Goal: Task Accomplishment & Management: Manage account settings

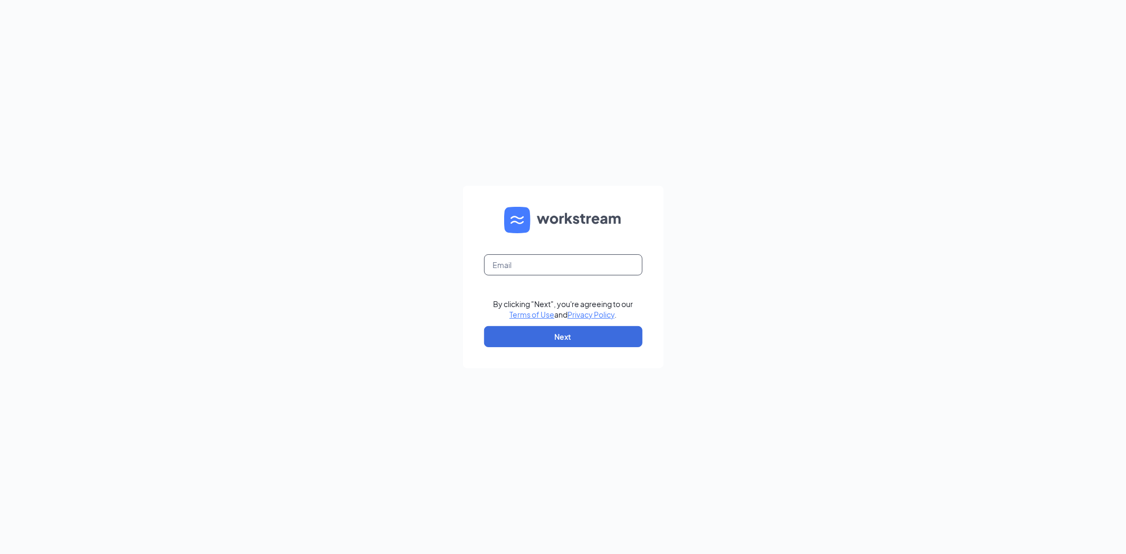
click at [500, 265] on input "text" at bounding box center [563, 264] width 158 height 21
type input "skharel@scrivanos.com"
click at [568, 338] on button "Next" at bounding box center [563, 336] width 158 height 21
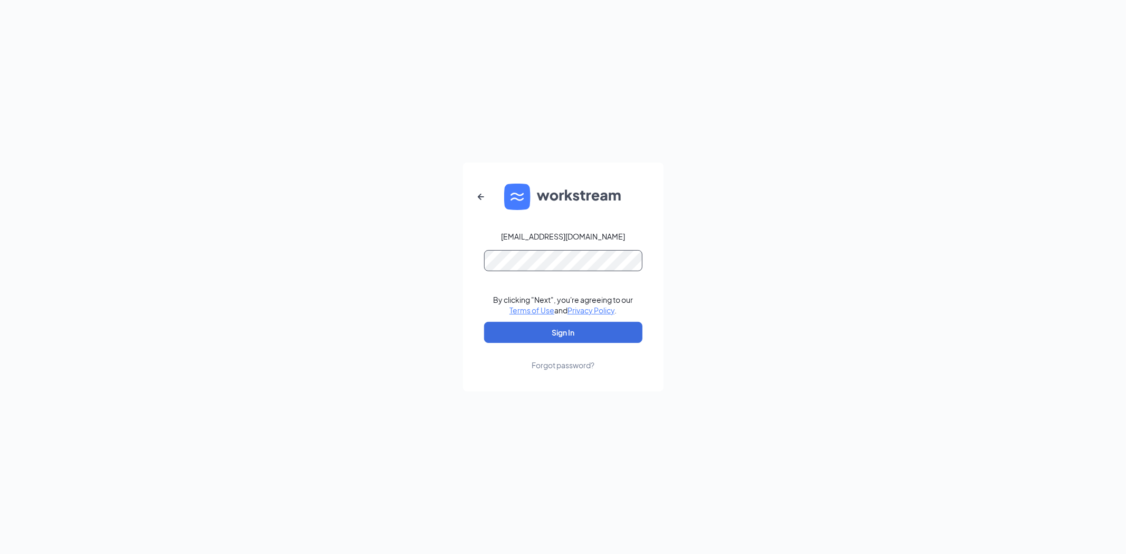
click at [484, 322] on button "Sign In" at bounding box center [563, 332] width 158 height 21
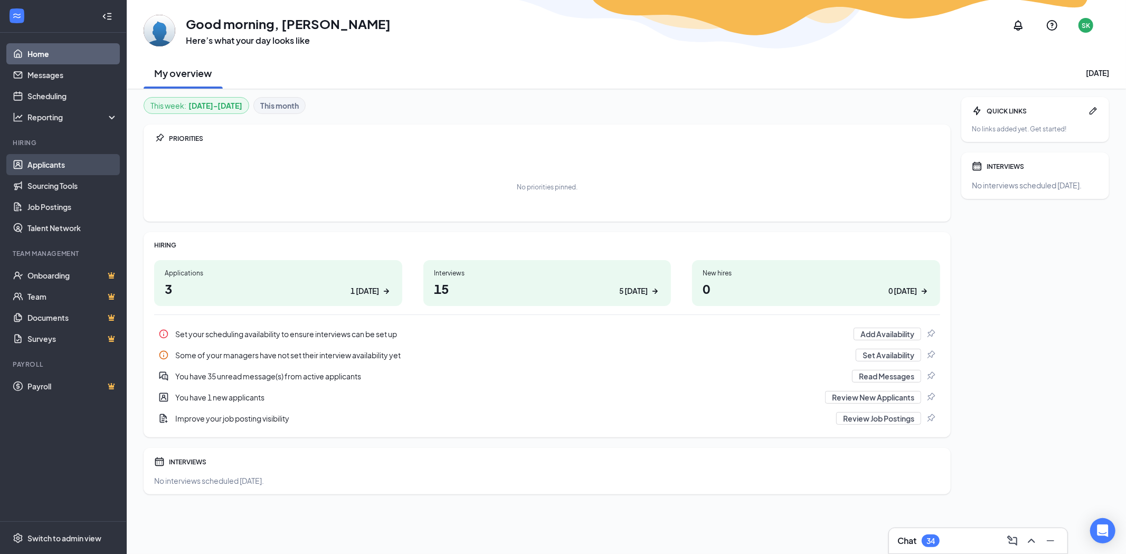
click at [70, 168] on link "Applicants" at bounding box center [72, 164] width 90 height 21
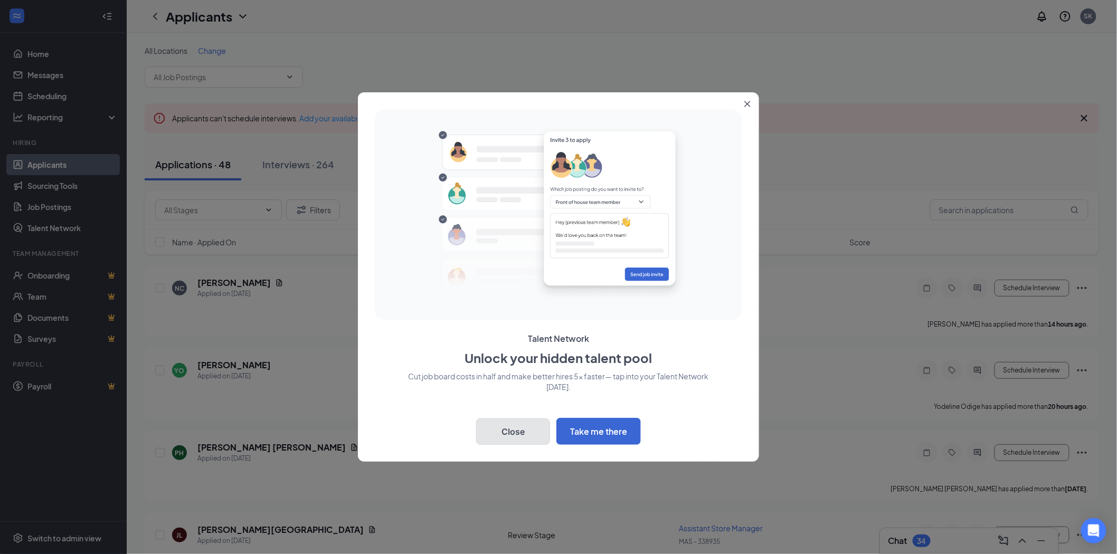
click at [519, 431] on button "Close" at bounding box center [513, 432] width 74 height 26
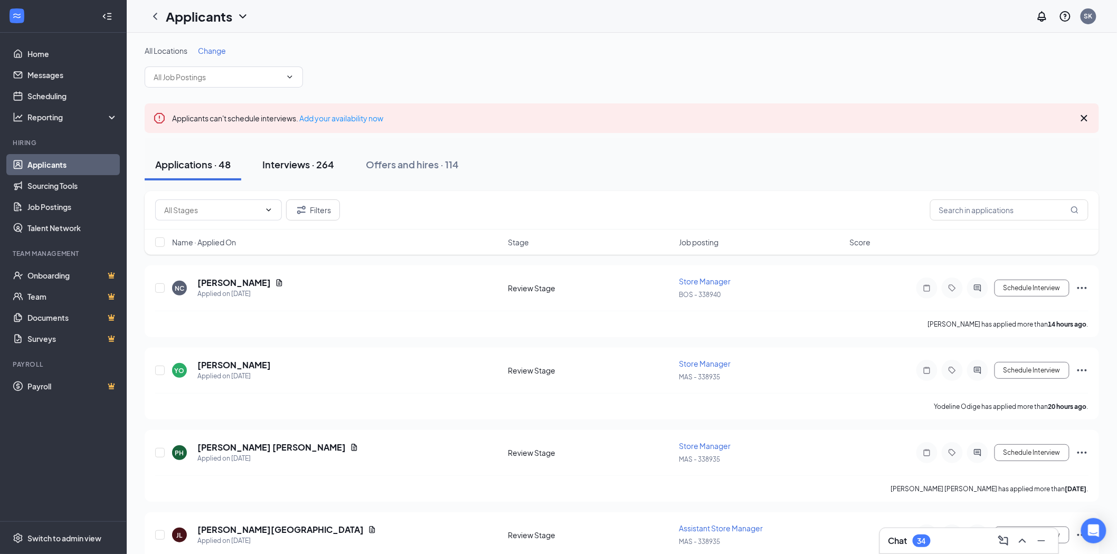
click at [326, 159] on div "Interviews · 264" at bounding box center [298, 164] width 72 height 13
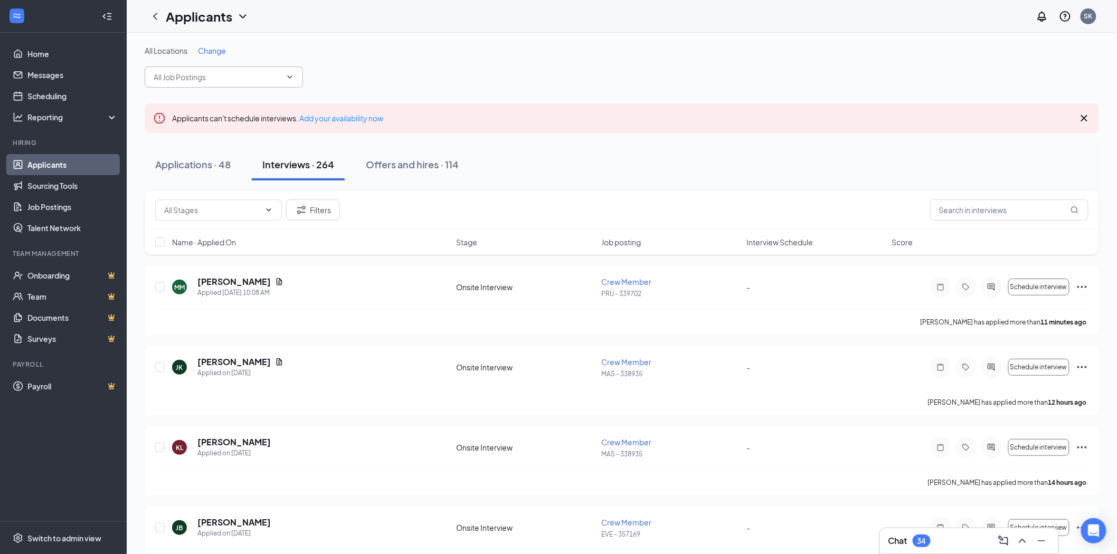
click at [289, 77] on icon "ChevronDown" at bounding box center [290, 76] width 5 height 3
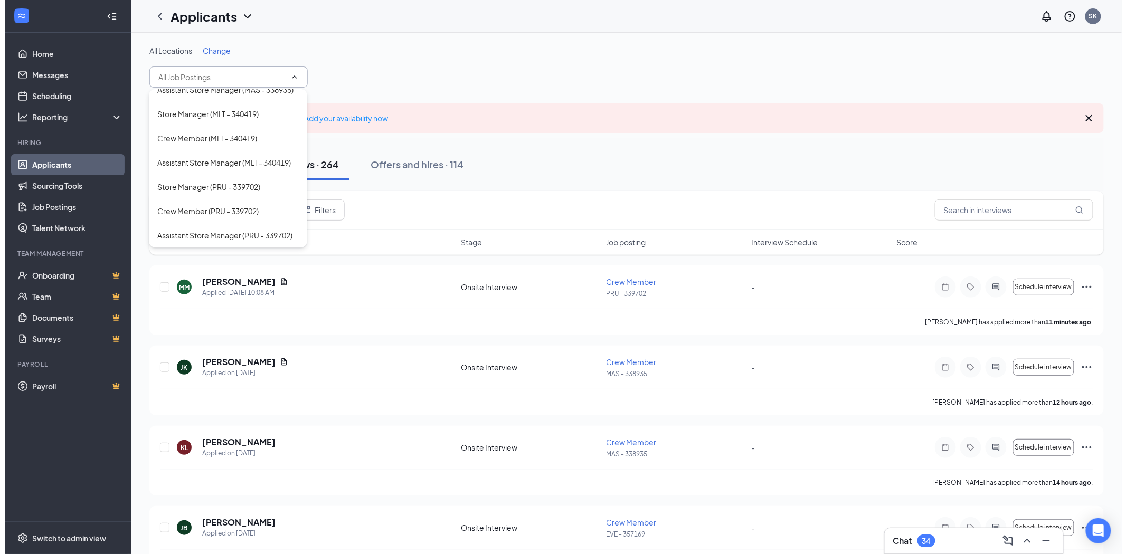
scroll to position [372, 0]
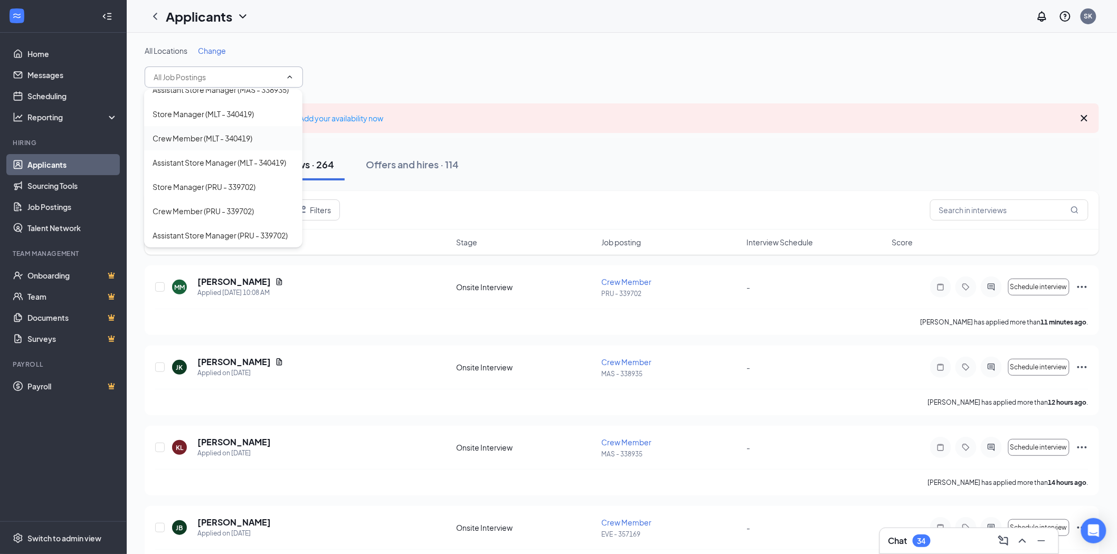
click at [239, 132] on div "Crew Member (MLT - 340419)" at bounding box center [203, 138] width 100 height 12
type input "Crew Member (MLT - 340419)"
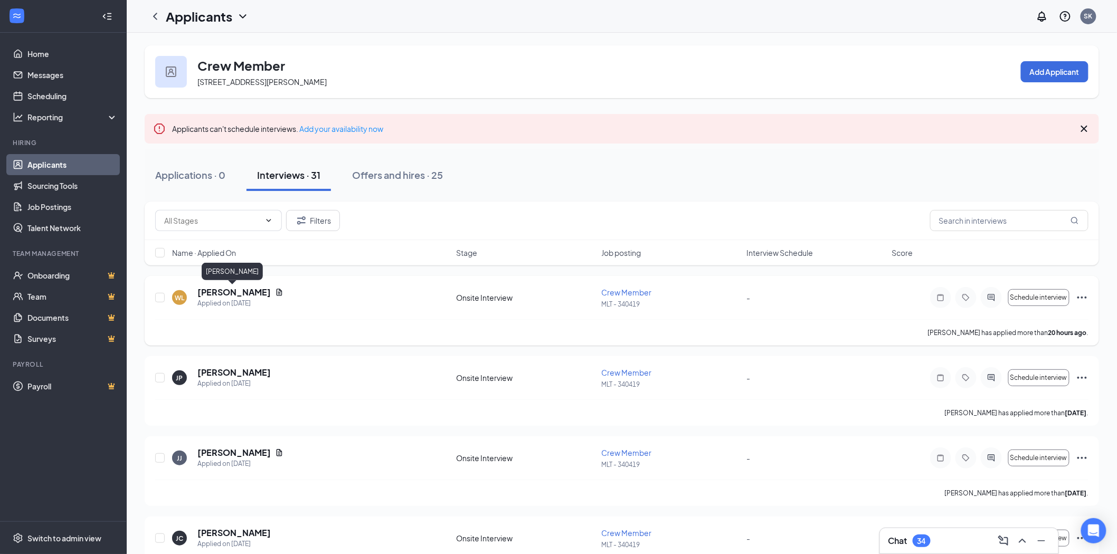
click at [228, 287] on h5 "[PERSON_NAME]" at bounding box center [233, 293] width 73 height 12
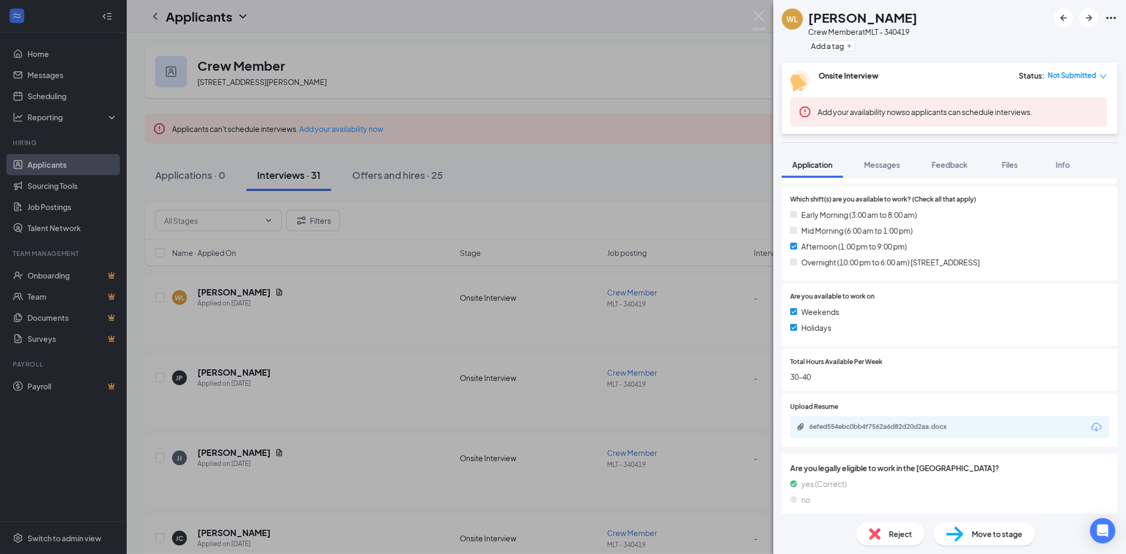
scroll to position [371, 0]
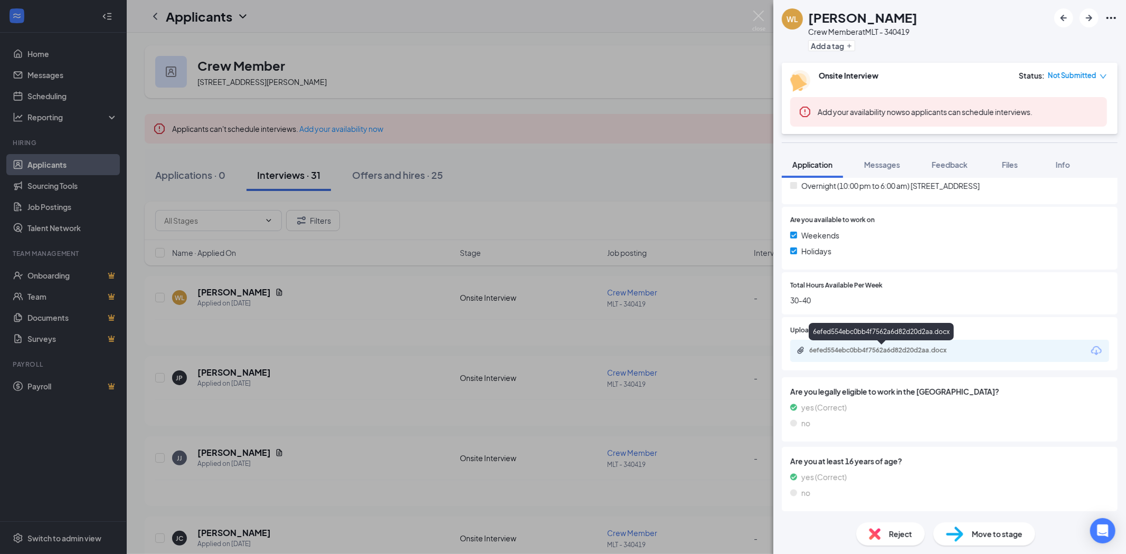
click at [862, 353] on div "6efed554ebc0bb4f7562a6d82d20d2aa.docx" at bounding box center [883, 350] width 148 height 8
click at [843, 356] on div "6efed554ebc0bb4f7562a6d82d20d2aa.docx" at bounding box center [883, 353] width 148 height 8
drag, startPoint x: 592, startPoint y: 103, endPoint x: 636, endPoint y: 129, distance: 51.3
click at [592, 103] on div "[PERSON_NAME] Crew Member at MLT - 340419 Add a tag Onsite Interview Status : N…" at bounding box center [563, 277] width 1126 height 554
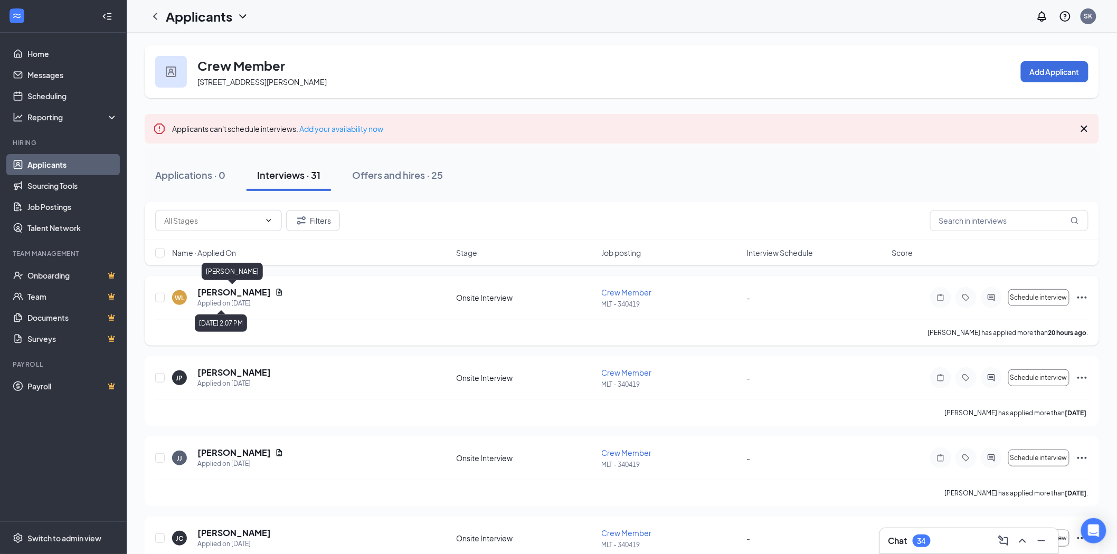
click at [244, 297] on h5 "[PERSON_NAME]" at bounding box center [233, 293] width 73 height 12
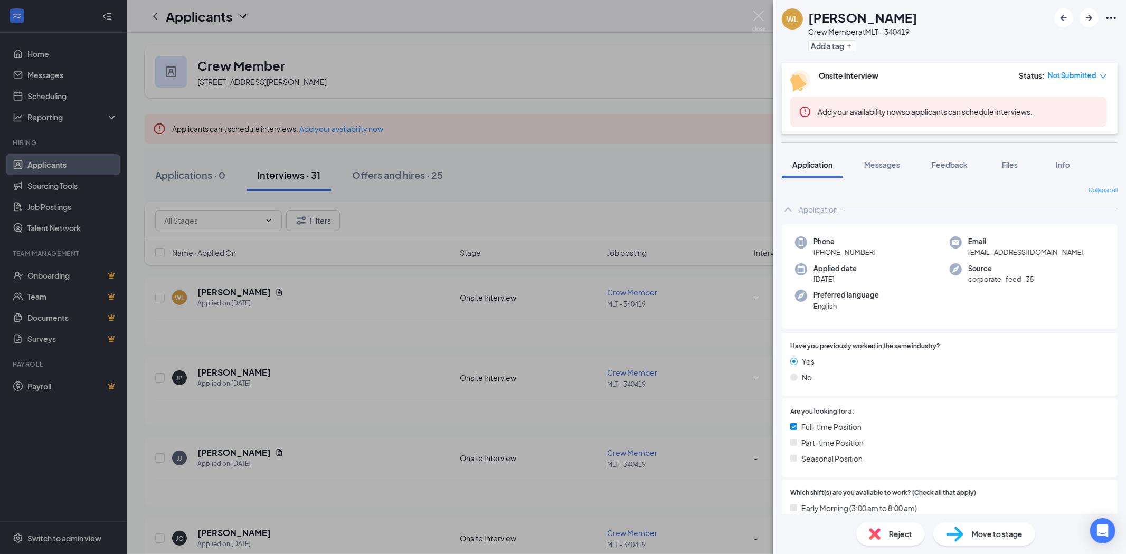
click at [990, 532] on span "Move to stage" at bounding box center [997, 534] width 51 height 12
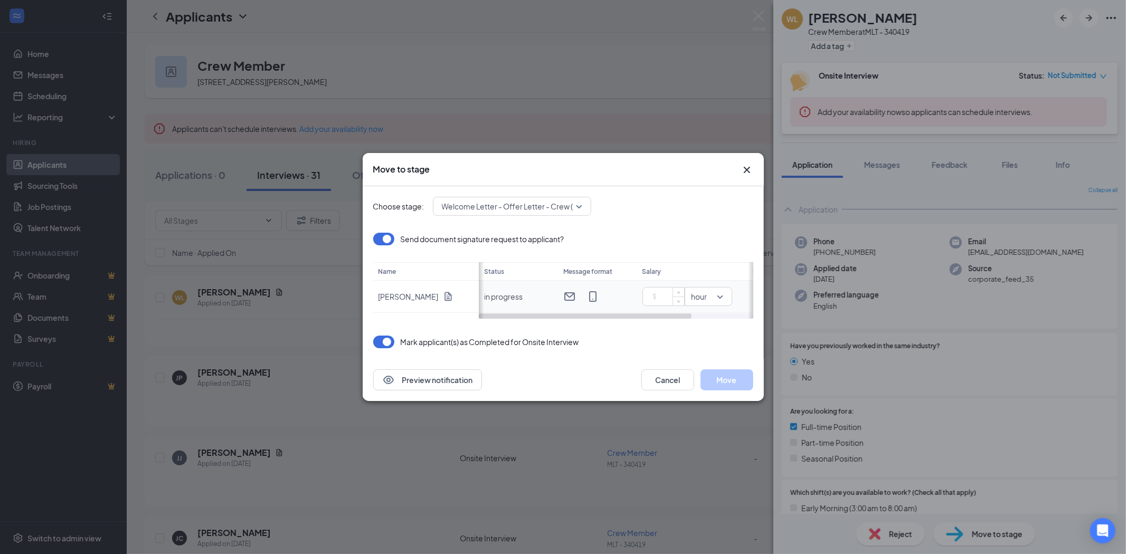
click at [651, 296] on input at bounding box center [665, 297] width 37 height 16
type input "15"
click at [726, 378] on button "Move" at bounding box center [726, 379] width 53 height 21
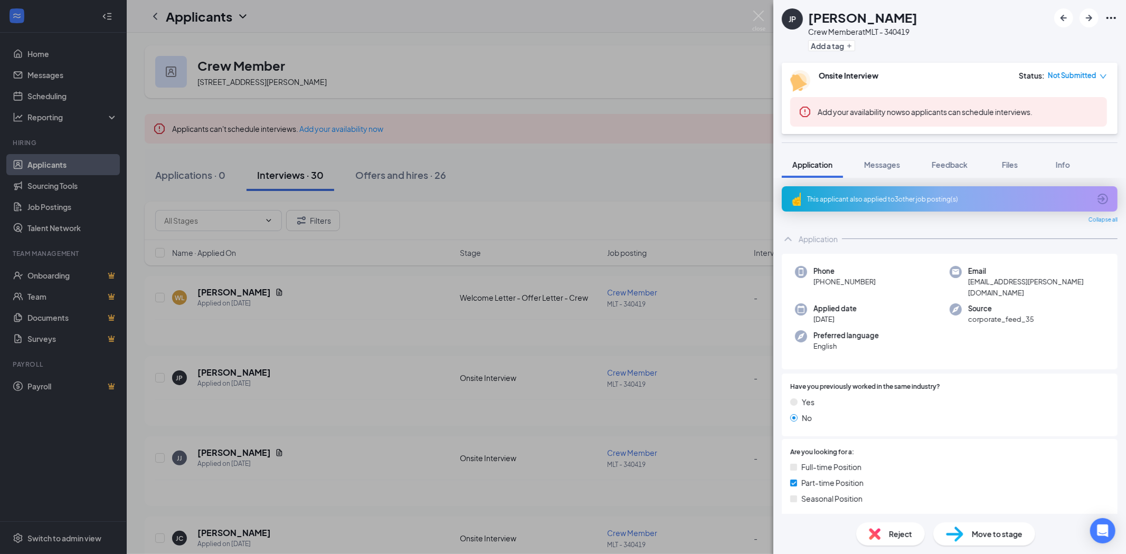
click at [215, 290] on div "JP [PERSON_NAME] Crew Member at MLT - 340419 Add a tag Onsite Interview Status …" at bounding box center [563, 277] width 1126 height 554
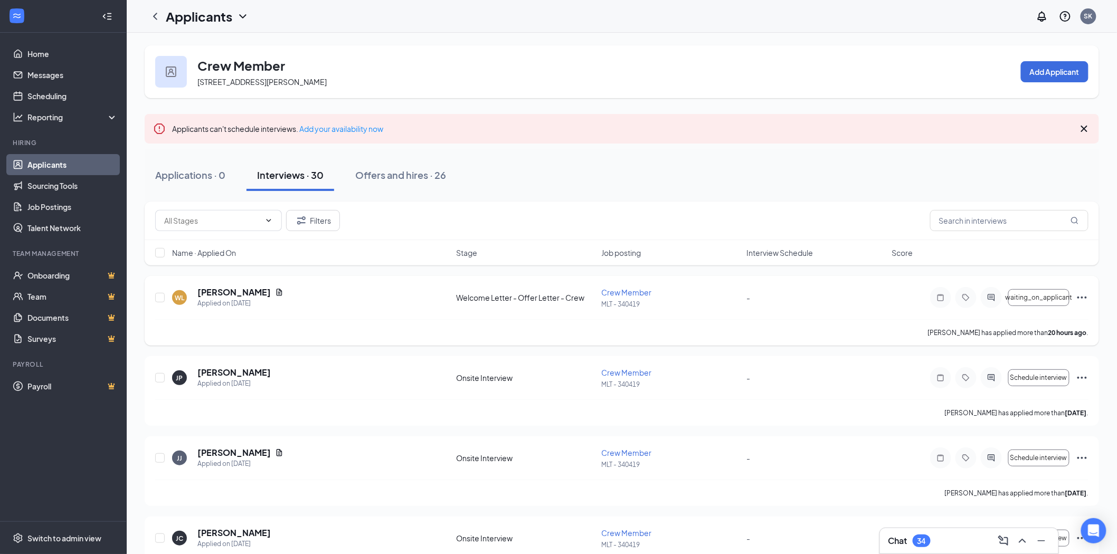
click at [238, 291] on h5 "[PERSON_NAME]" at bounding box center [233, 293] width 73 height 12
click at [382, 178] on div "Offers and hires · 26" at bounding box center [400, 174] width 91 height 13
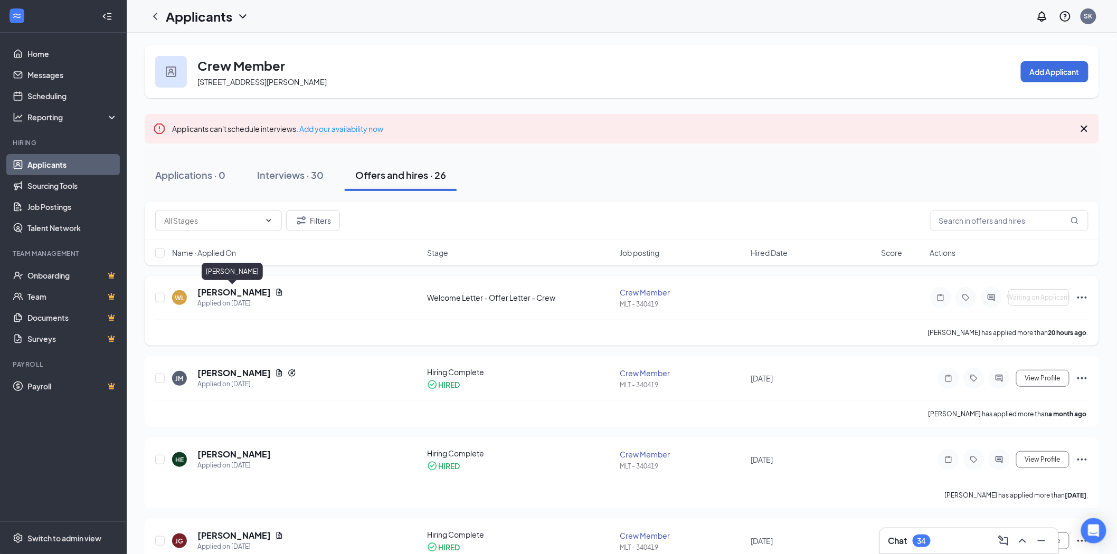
click at [240, 292] on h5 "[PERSON_NAME]" at bounding box center [233, 293] width 73 height 12
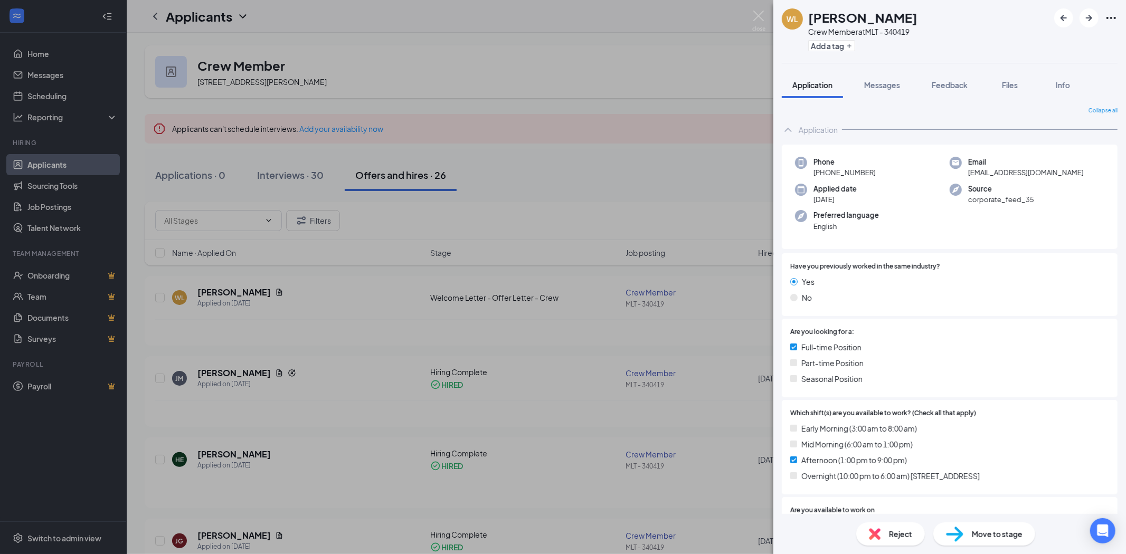
click at [1020, 535] on span "Move to stage" at bounding box center [997, 534] width 51 height 12
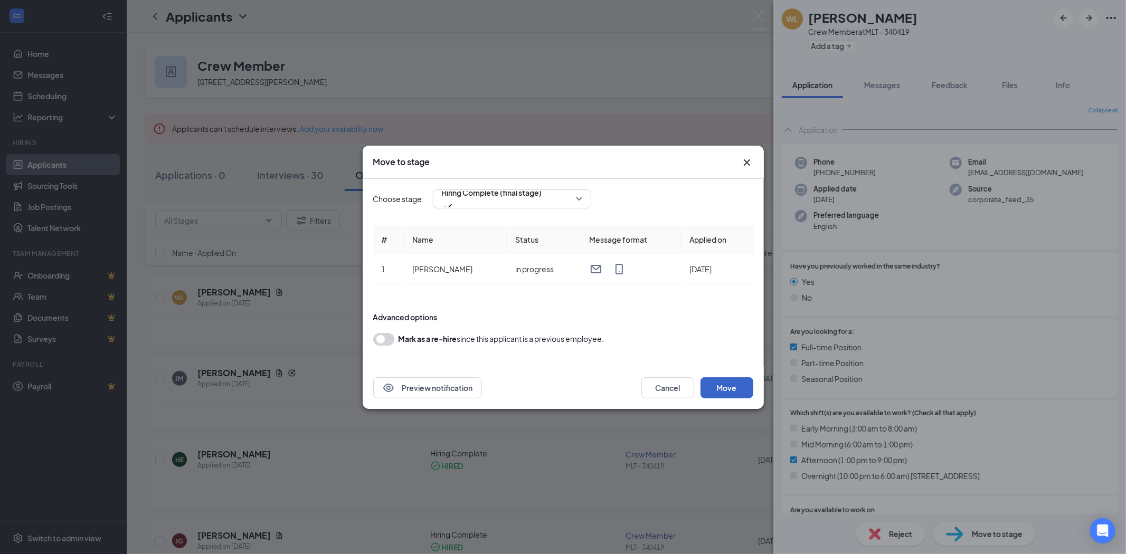
click at [724, 384] on button "Move" at bounding box center [726, 387] width 53 height 21
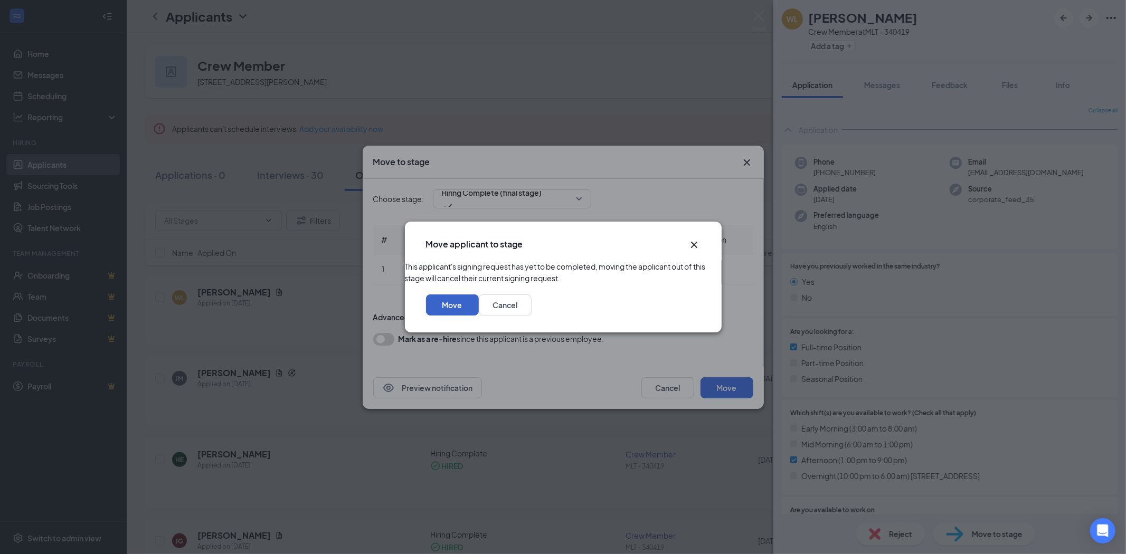
click at [479, 315] on button "Move" at bounding box center [452, 305] width 53 height 21
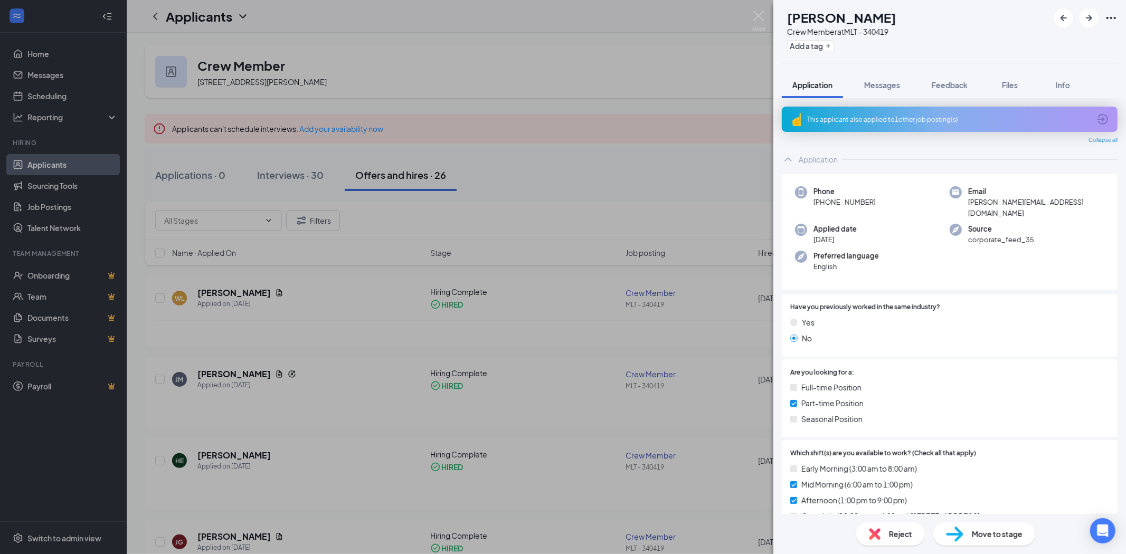
click at [525, 72] on div "[PERSON_NAME] Crew Member at MLT - 340419 Add a tag Application Messages Feedba…" at bounding box center [563, 277] width 1126 height 554
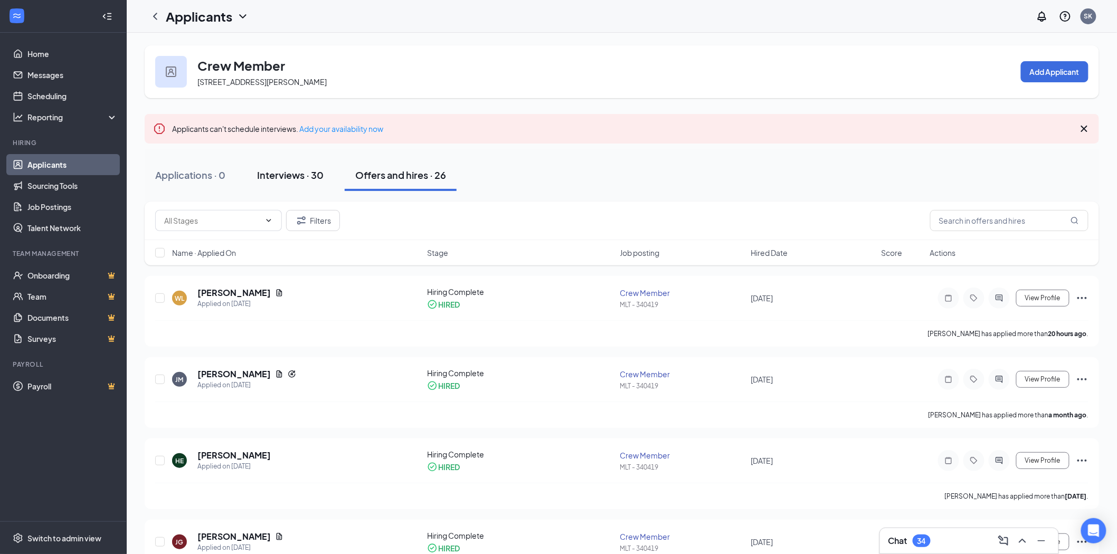
click at [293, 175] on div "Interviews · 30" at bounding box center [290, 174] width 67 height 13
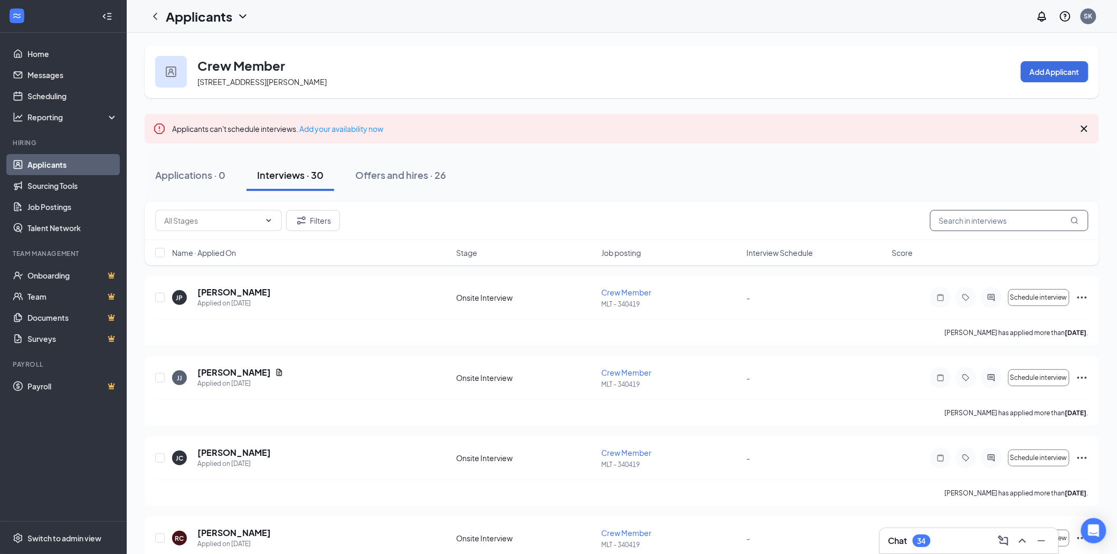
click at [980, 225] on input "text" at bounding box center [1009, 220] width 158 height 21
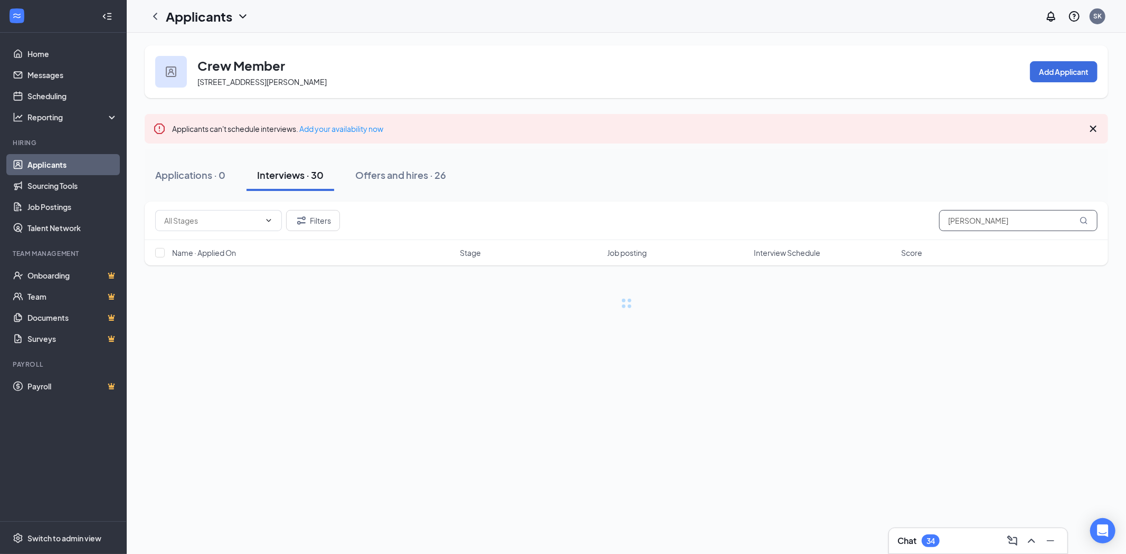
click at [1000, 219] on input "[PERSON_NAME]" at bounding box center [1018, 220] width 158 height 21
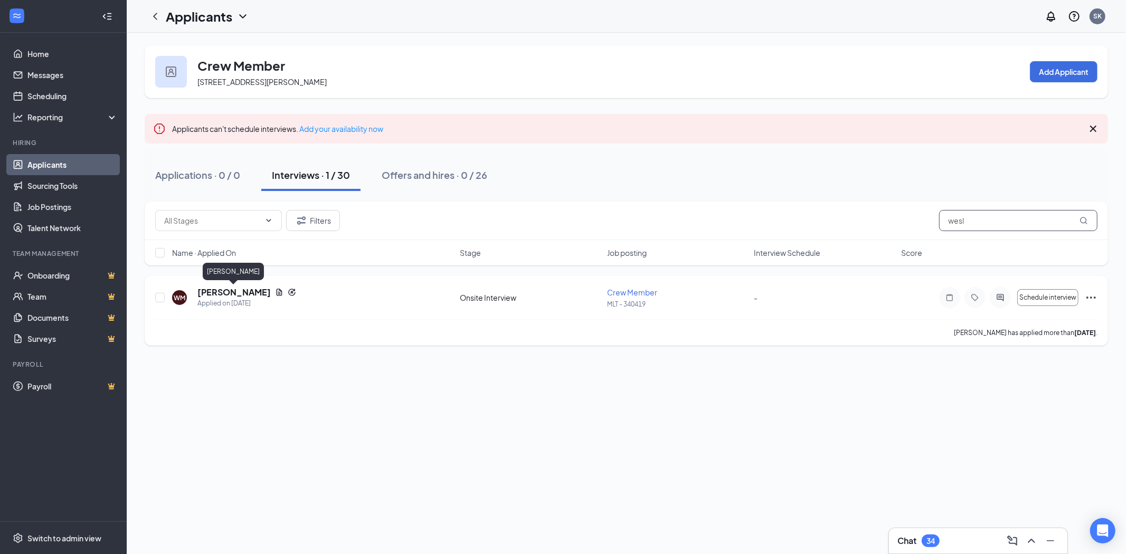
type input "wesl"
click at [240, 292] on h5 "[PERSON_NAME]" at bounding box center [233, 293] width 73 height 12
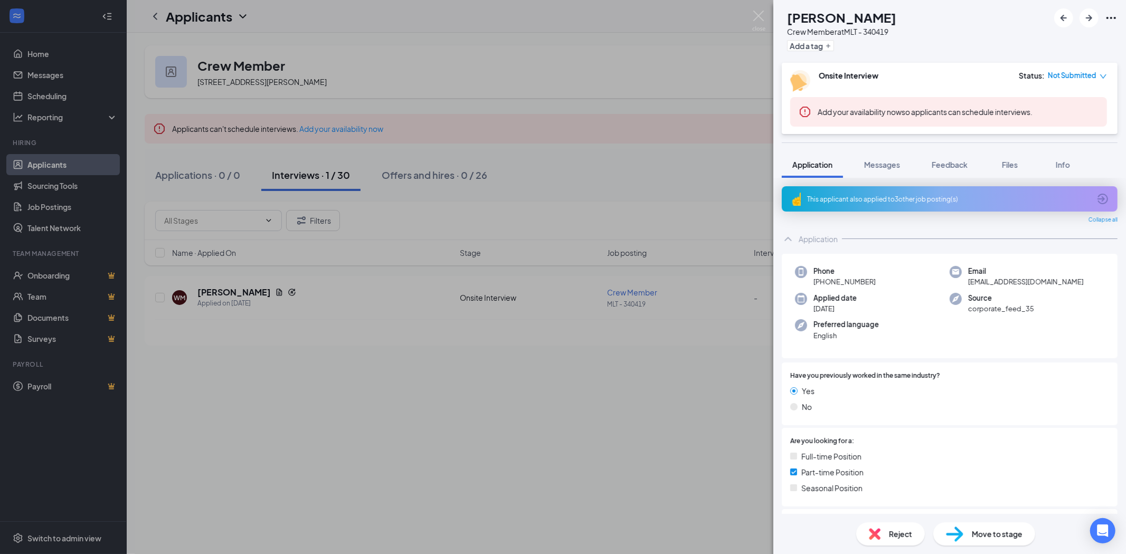
click at [935, 198] on div "This applicant also applied to 3 other job posting(s)" at bounding box center [948, 199] width 283 height 9
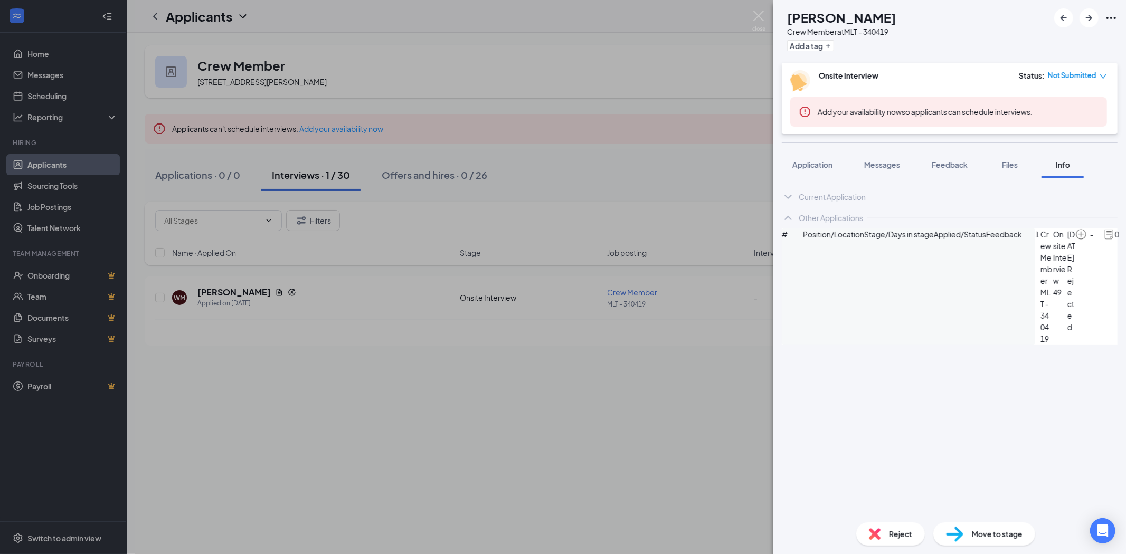
click at [748, 371] on div "[PERSON_NAME] Crew Member at MLT - 340419 Add a tag Onsite Interview Status : N…" at bounding box center [563, 277] width 1126 height 554
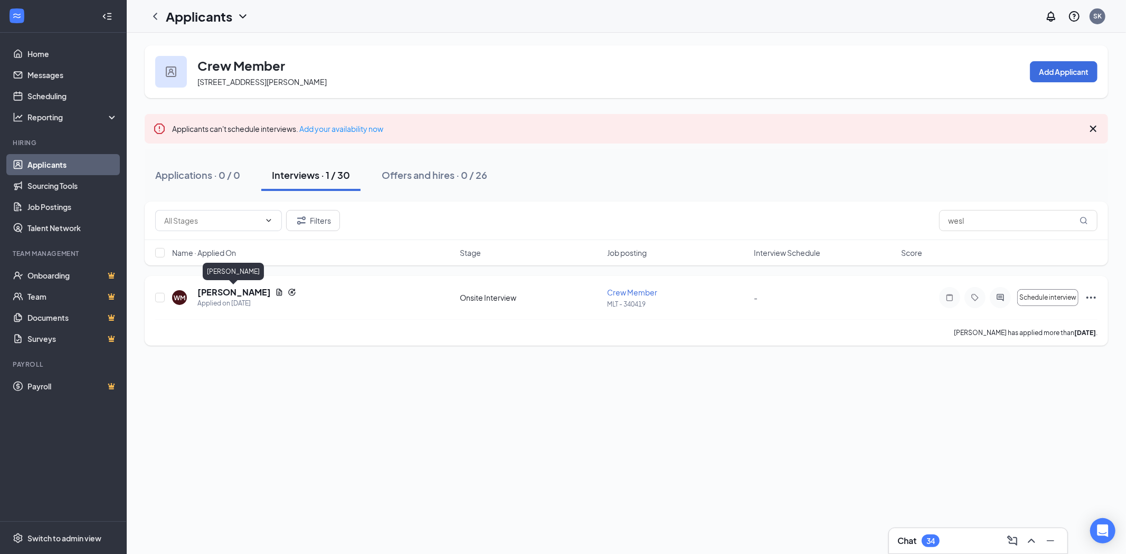
click at [243, 289] on h5 "[PERSON_NAME]" at bounding box center [233, 293] width 73 height 12
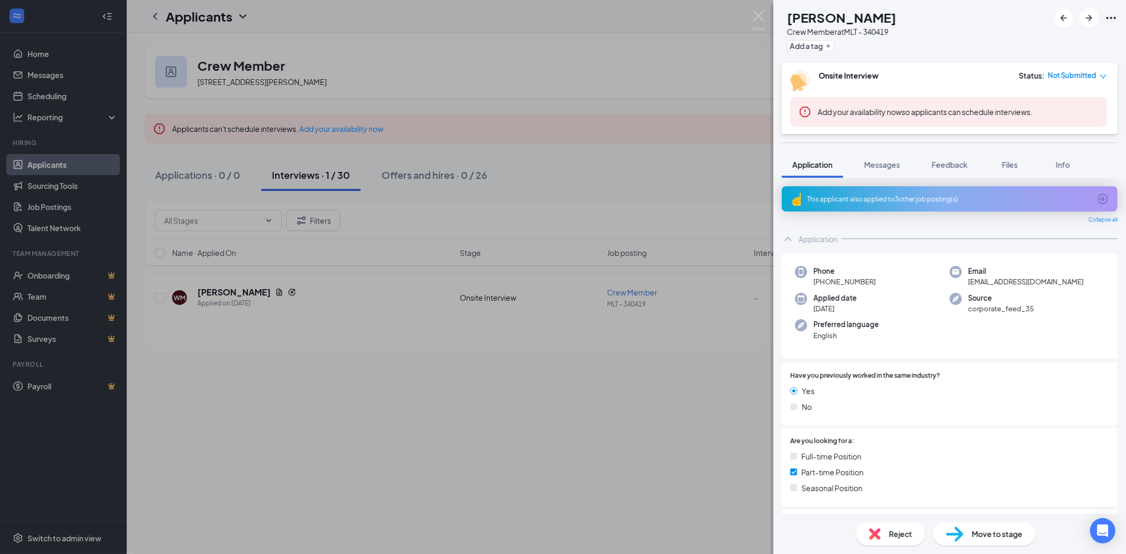
click at [979, 530] on span "Move to stage" at bounding box center [997, 534] width 51 height 12
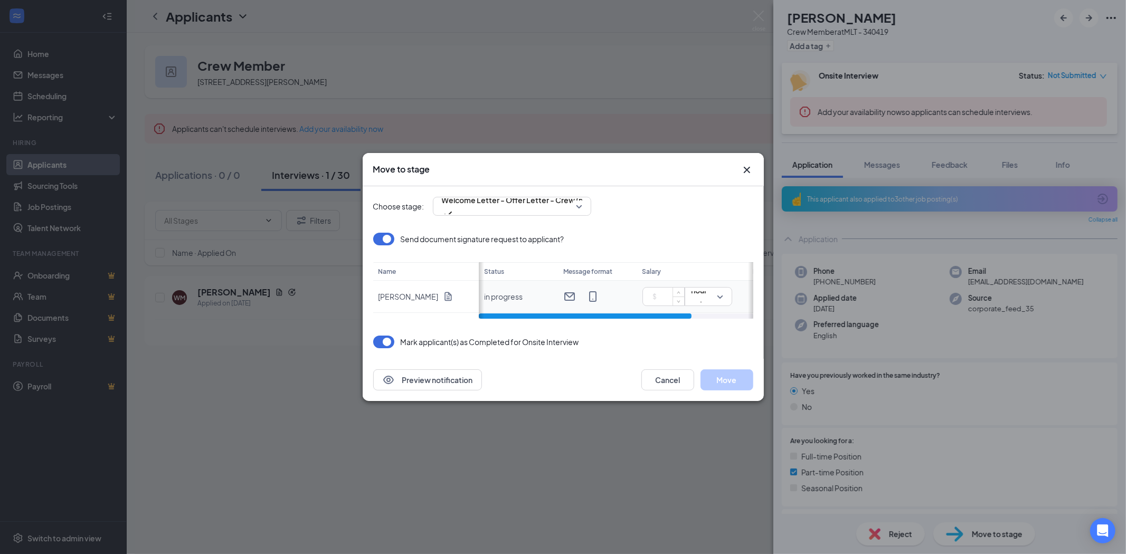
click at [653, 298] on input at bounding box center [665, 297] width 37 height 16
type input "15"
click at [726, 386] on button "Move" at bounding box center [726, 379] width 53 height 21
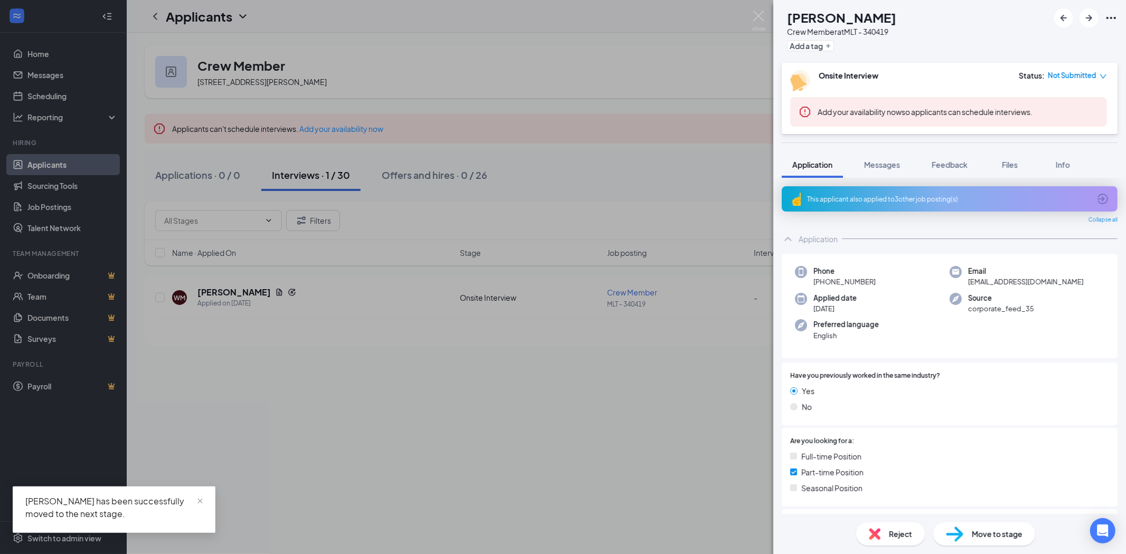
click at [598, 486] on div "[PERSON_NAME] Crew Member at MLT - 340419 Add a tag Onsite Interview Status : N…" at bounding box center [563, 277] width 1126 height 554
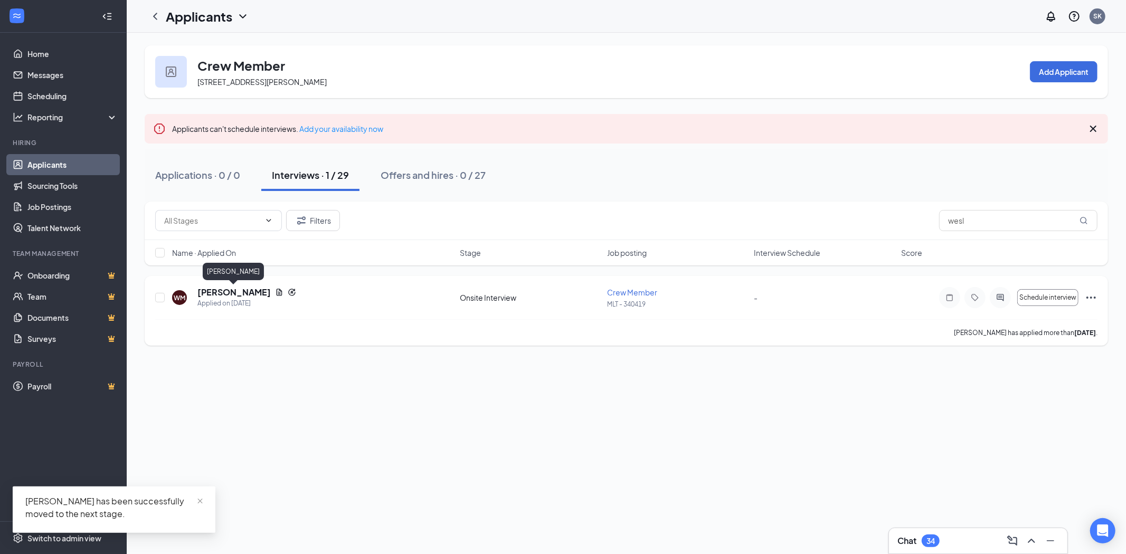
click at [254, 291] on h5 "[PERSON_NAME]" at bounding box center [233, 293] width 73 height 12
